Goal: Task Accomplishment & Management: Manage account settings

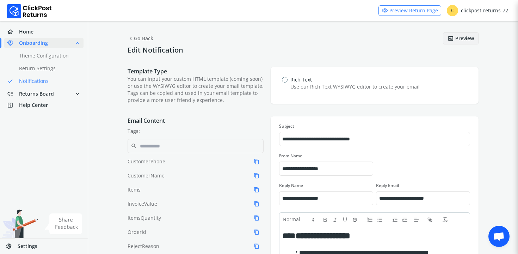
click at [132, 37] on span "chevron_left" at bounding box center [131, 38] width 6 height 10
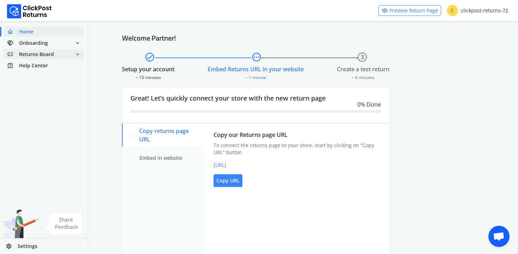
click at [55, 55] on span "low_priority Returns Board expand_more" at bounding box center [43, 54] width 79 height 10
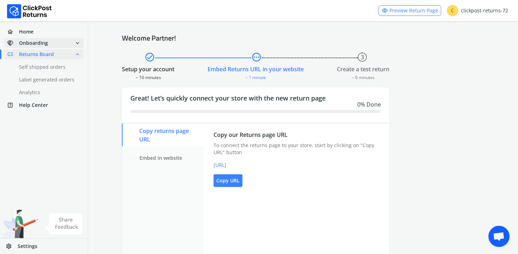
click at [63, 48] on span "handshake Onboarding expand_more" at bounding box center [43, 43] width 79 height 10
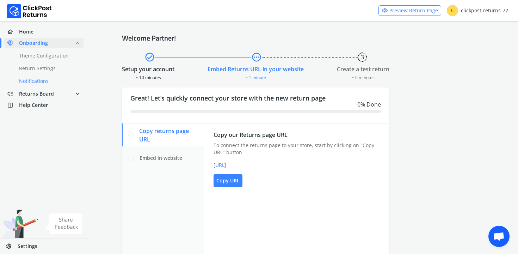
click at [47, 79] on link "done Notifications" at bounding box center [48, 81] width 88 height 10
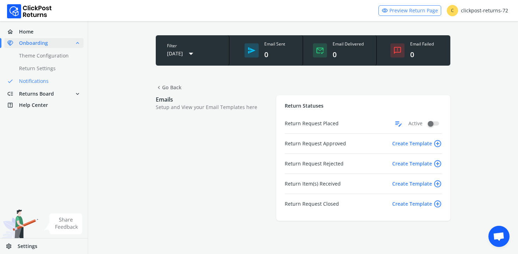
click at [419, 143] on span "Create Template add_circle_outline" at bounding box center [417, 143] width 50 height 11
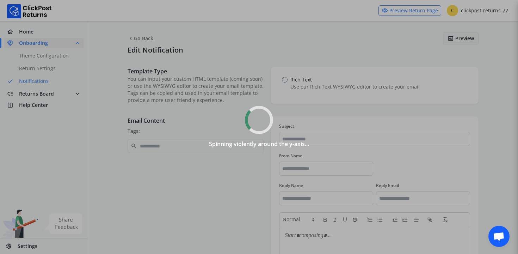
type input "**********"
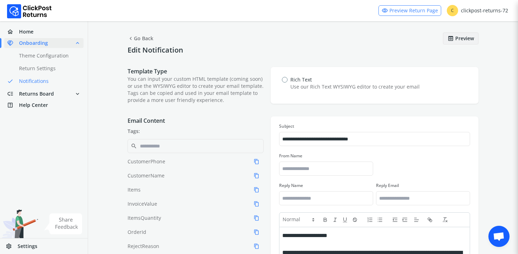
click at [147, 39] on span "chevron_left Go Back" at bounding box center [141, 38] width 26 height 12
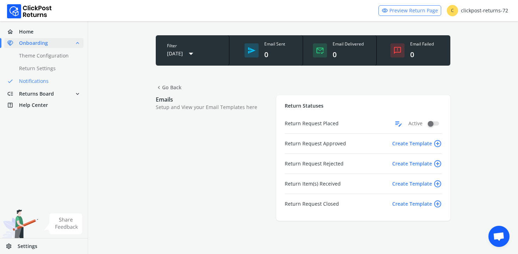
click at [308, 122] on span "Return Request Placed" at bounding box center [312, 123] width 54 height 7
click at [397, 123] on span "edit_note" at bounding box center [399, 123] width 8 height 11
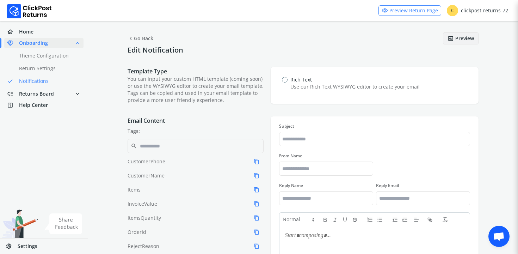
type input "**********"
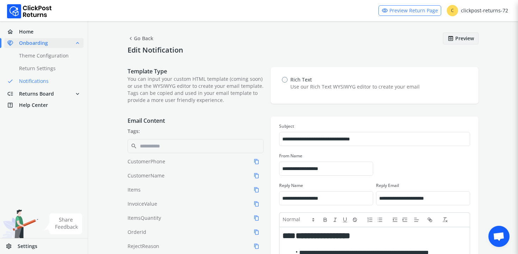
click at [135, 41] on span "chevron_left Go Back" at bounding box center [141, 38] width 26 height 12
